Goal: Find contact information: Find contact information

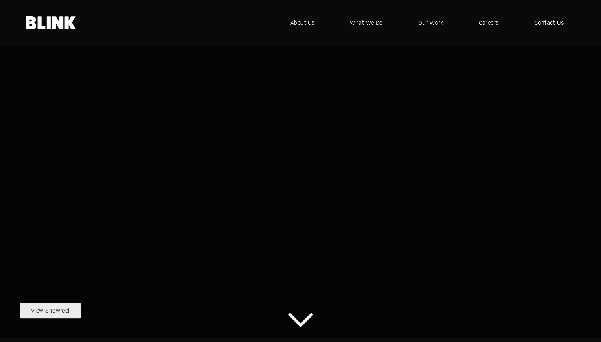
click at [547, 21] on span "Contact Us" at bounding box center [549, 22] width 30 height 9
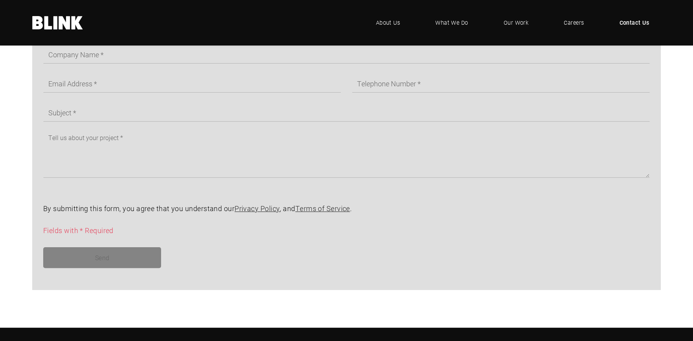
scroll to position [511, 0]
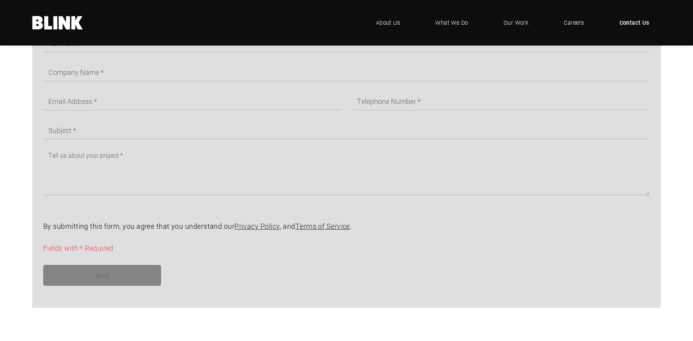
click at [600, 19] on span "Contact Us" at bounding box center [634, 22] width 30 height 9
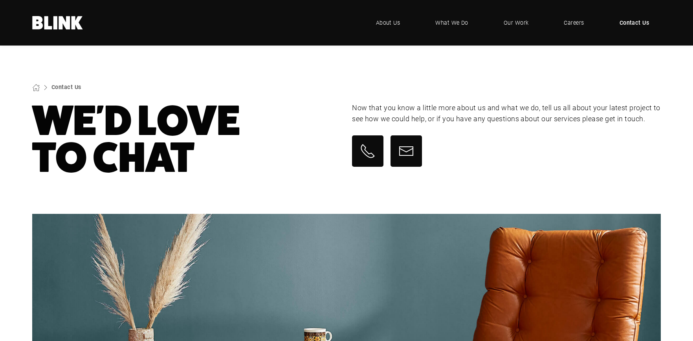
click at [640, 22] on span "Contact Us" at bounding box center [634, 22] width 30 height 9
